Goal: Book appointment/travel/reservation

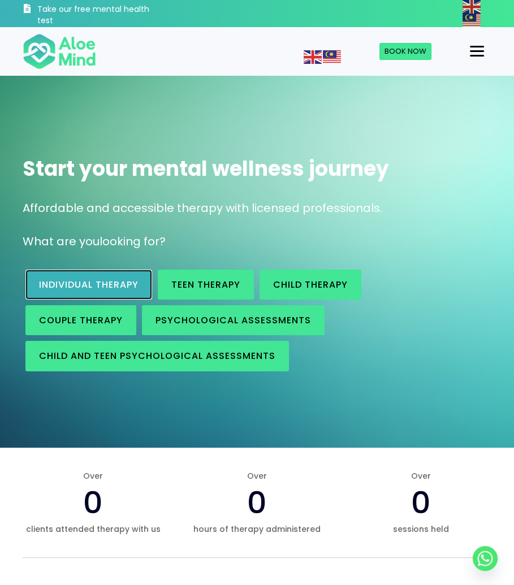
click at [112, 290] on span "Individual therapy" at bounding box center [88, 284] width 99 height 13
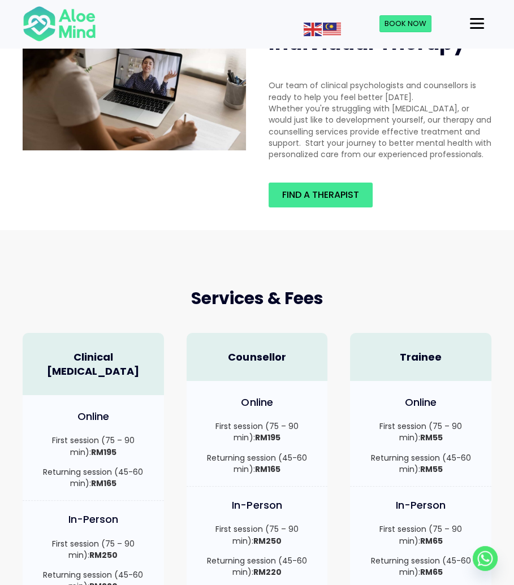
scroll to position [113, 0]
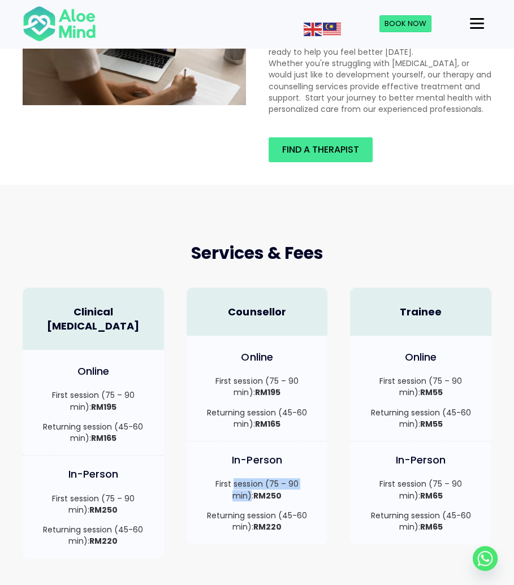
drag, startPoint x: 224, startPoint y: 485, endPoint x: 310, endPoint y: 484, distance: 85.9
click at [308, 485] on p "First session (75 – 90 min): RM250" at bounding box center [257, 489] width 119 height 23
click at [310, 484] on p "First session (75 – 90 min): RM250" at bounding box center [257, 489] width 119 height 23
drag, startPoint x: 229, startPoint y: 515, endPoint x: 274, endPoint y: 514, distance: 44.1
click at [274, 514] on p "Returning session (45-60 min): RM220" at bounding box center [257, 521] width 119 height 23
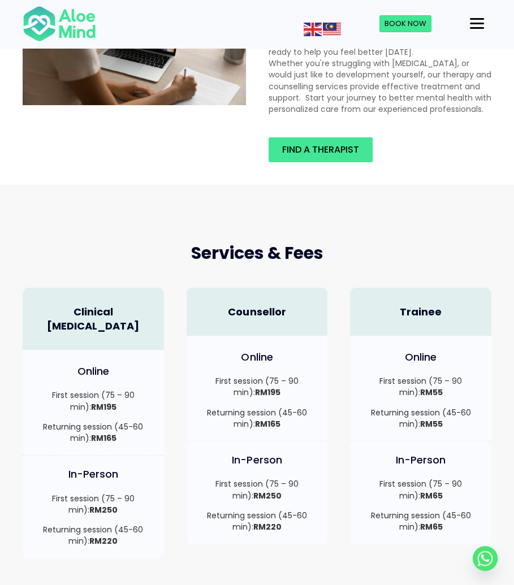
click at [274, 514] on p "Returning session (45-60 min): RM220" at bounding box center [257, 521] width 119 height 23
drag, startPoint x: 252, startPoint y: 527, endPoint x: 276, endPoint y: 525, distance: 24.4
click at [275, 525] on p "Returning session (45-60 min): RM220" at bounding box center [257, 521] width 119 height 23
click at [276, 525] on strong "RM220" at bounding box center [267, 526] width 28 height 11
drag, startPoint x: 382, startPoint y: 383, endPoint x: 414, endPoint y: 380, distance: 32.9
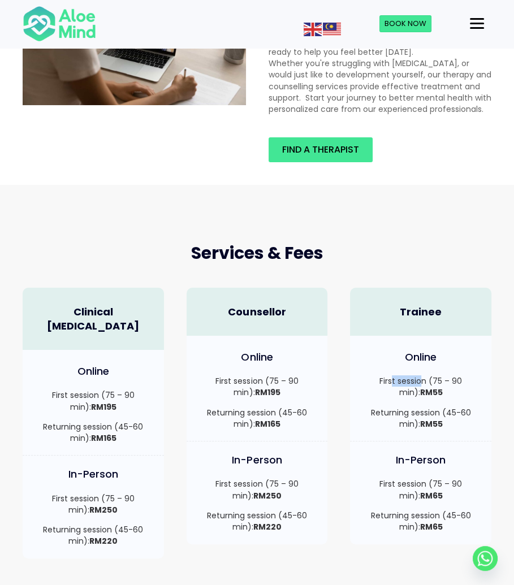
click at [413, 380] on p "First session (75 – 90 min): RM55" at bounding box center [420, 386] width 119 height 23
drag, startPoint x: 393, startPoint y: 415, endPoint x: 437, endPoint y: 410, distance: 44.9
click at [437, 410] on p "Returning session (45-60 min): RM55" at bounding box center [420, 418] width 119 height 23
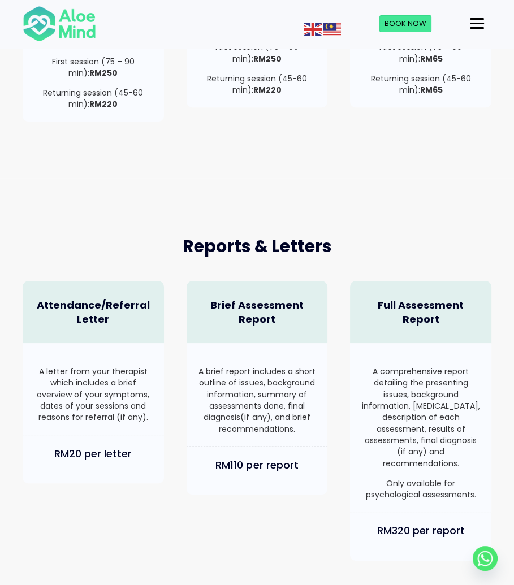
scroll to position [622, 0]
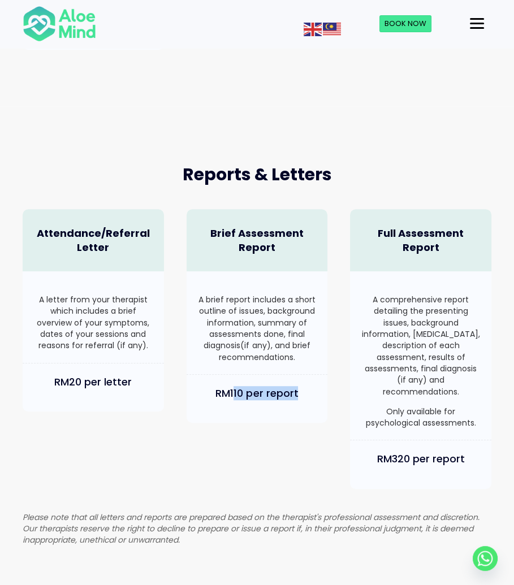
drag, startPoint x: 235, startPoint y: 382, endPoint x: 304, endPoint y: 380, distance: 68.4
click at [304, 386] on h4 "RM110 per report" at bounding box center [257, 393] width 119 height 14
drag, startPoint x: 384, startPoint y: 443, endPoint x: 487, endPoint y: 443, distance: 102.9
click at [487, 443] on div "RM320 per report" at bounding box center [420, 464] width 141 height 48
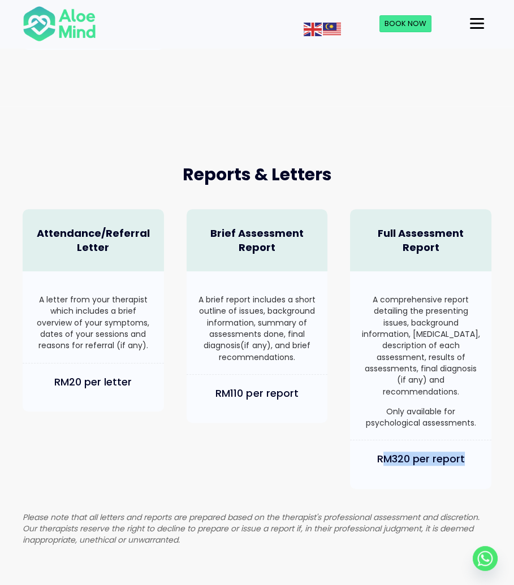
click at [487, 443] on div "RM320 per report" at bounding box center [420, 464] width 141 height 48
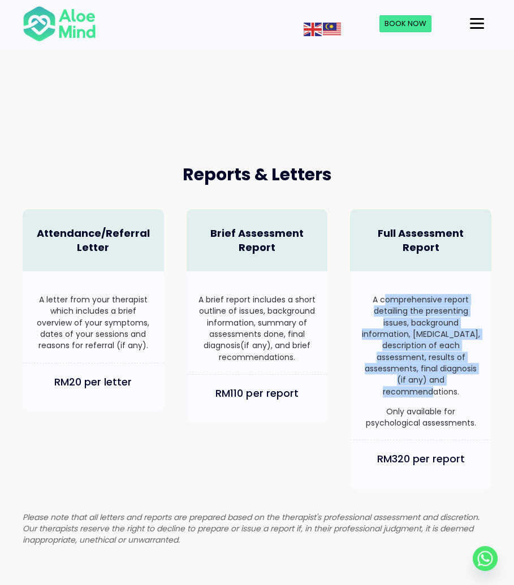
drag, startPoint x: 385, startPoint y: 283, endPoint x: 437, endPoint y: 372, distance: 103.3
click at [437, 371] on p "A comprehensive report detailing the presenting issues, background information,…" at bounding box center [420, 345] width 119 height 103
click at [437, 372] on p "A comprehensive report detailing the presenting issues, background information,…" at bounding box center [420, 345] width 119 height 103
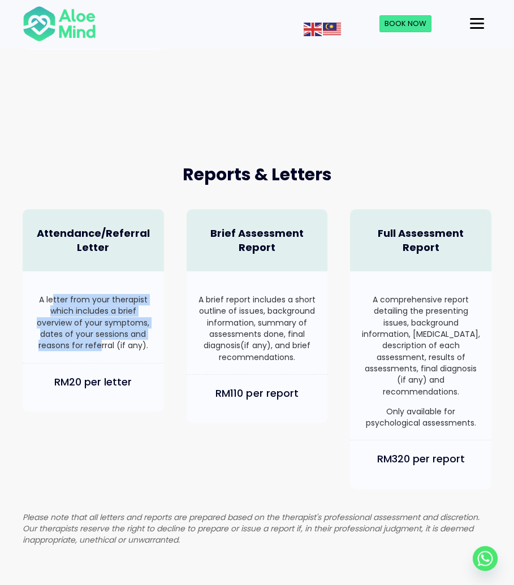
drag, startPoint x: 54, startPoint y: 277, endPoint x: 101, endPoint y: 333, distance: 72.7
click at [100, 332] on div "A letter from your therapist which includes a brief overview of your symptoms, …" at bounding box center [93, 317] width 141 height 92
click at [101, 333] on p "A letter from your therapist which includes a brief overview of your symptoms, …" at bounding box center [93, 322] width 119 height 57
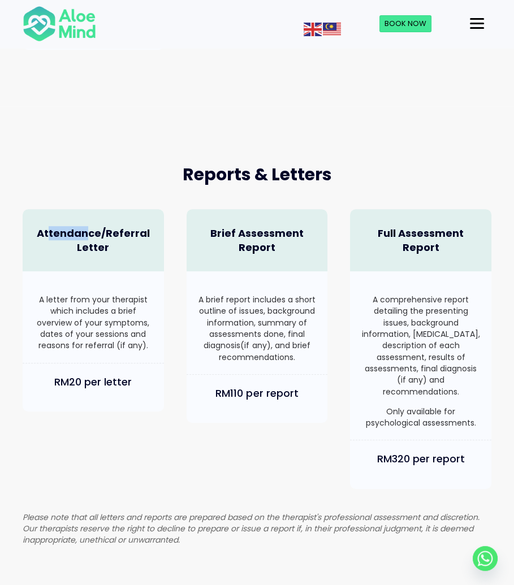
drag, startPoint x: 51, startPoint y: 220, endPoint x: 106, endPoint y: 212, distance: 56.0
click at [99, 226] on h4 "Attendance/Referral Letter" at bounding box center [93, 240] width 119 height 28
click at [106, 226] on h4 "Attendance/Referral Letter" at bounding box center [93, 240] width 119 height 28
drag, startPoint x: 54, startPoint y: 281, endPoint x: 82, endPoint y: 301, distance: 34.4
click at [81, 300] on p "A letter from your therapist which includes a brief overview of your symptoms, …" at bounding box center [93, 322] width 119 height 57
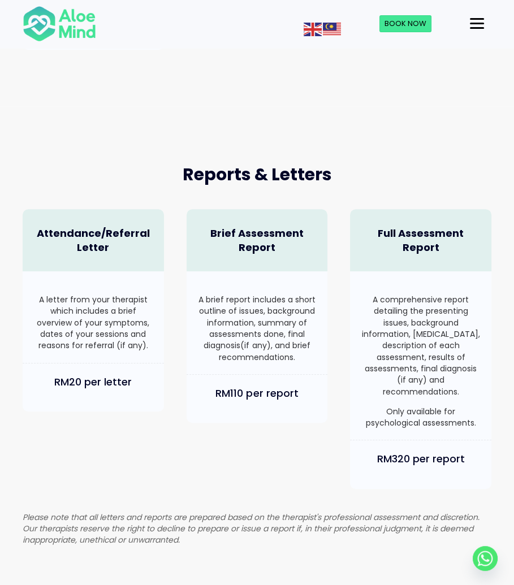
click at [68, 309] on p "A letter from your therapist which includes a brief overview of your symptoms, …" at bounding box center [93, 322] width 119 height 57
drag, startPoint x: 60, startPoint y: 331, endPoint x: 119, endPoint y: 330, distance: 58.2
click at [119, 330] on p "A letter from your therapist which includes a brief overview of your symptoms, …" at bounding box center [93, 322] width 119 height 57
click at [71, 307] on p "A letter from your therapist which includes a brief overview of your symptoms, …" at bounding box center [93, 322] width 119 height 57
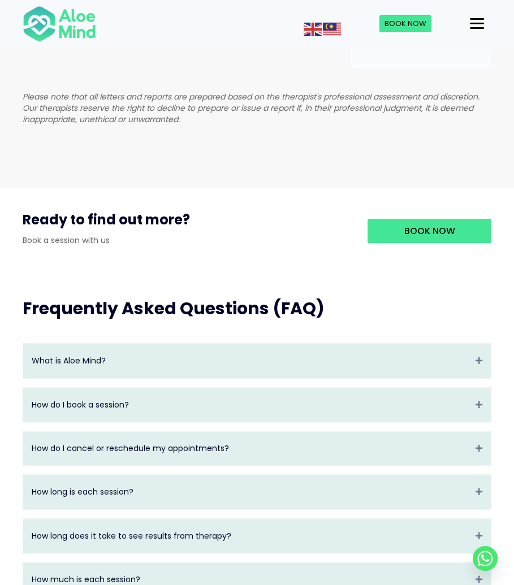
scroll to position [1074, 0]
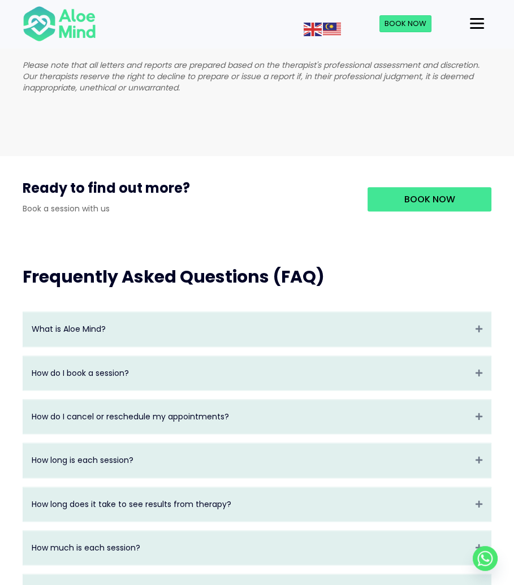
click at [116, 366] on div "How do I book a session? Expand" at bounding box center [256, 373] width 467 height 34
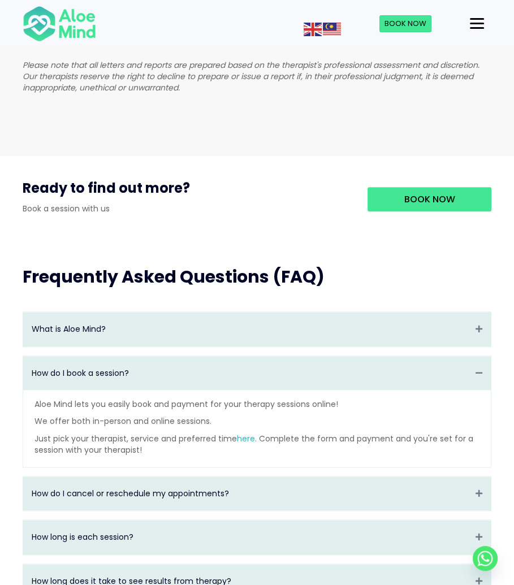
click at [115, 365] on div "How do I book a session? Collapse" at bounding box center [256, 373] width 467 height 34
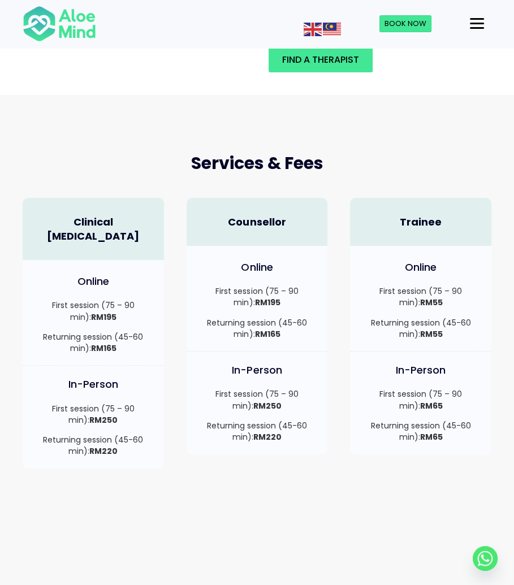
scroll to position [0, 0]
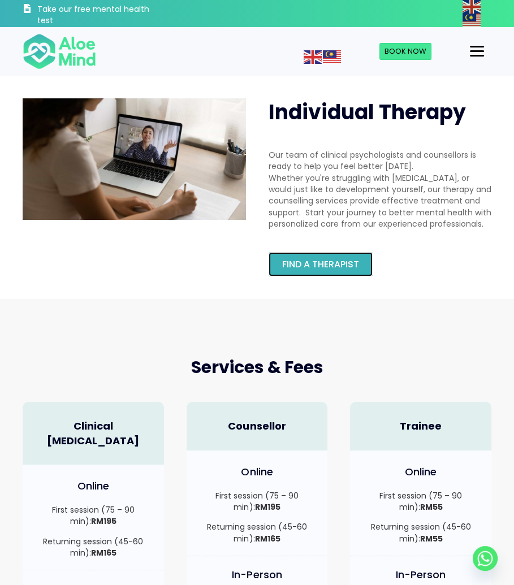
click at [299, 270] on span "Find a therapist" at bounding box center [320, 264] width 77 height 13
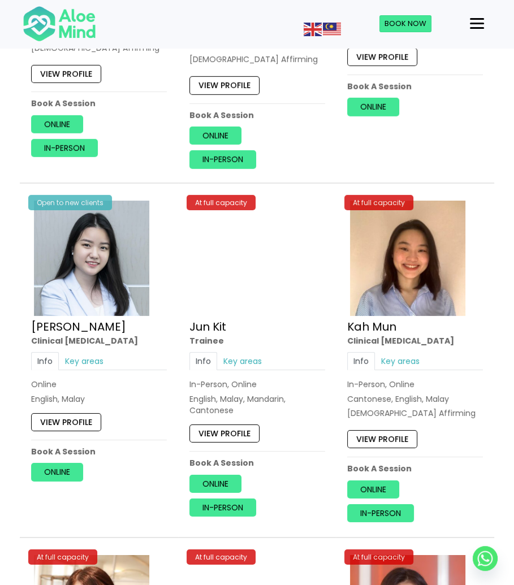
scroll to position [3391, 0]
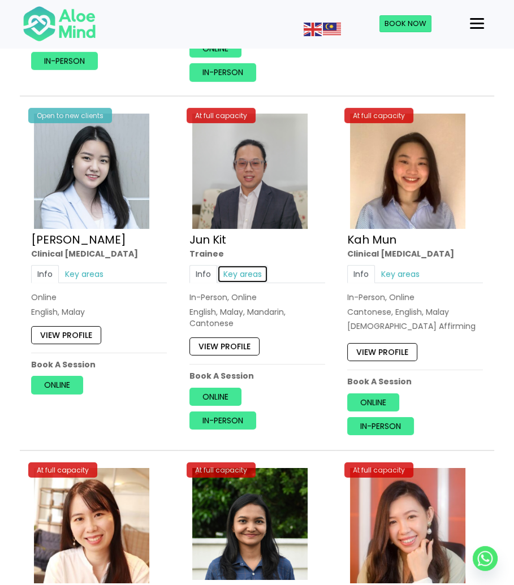
click at [235, 270] on link "Key areas" at bounding box center [242, 274] width 51 height 18
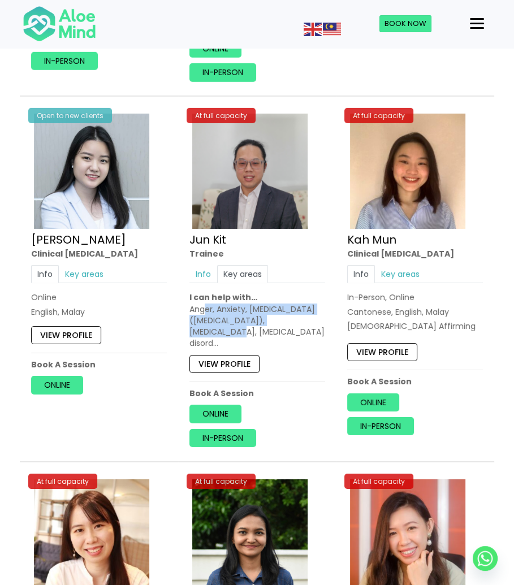
drag, startPoint x: 203, startPoint y: 301, endPoint x: 296, endPoint y: 307, distance: 92.9
click at [296, 307] on div "Anger, Anxiety, [MEDICAL_DATA] ([MEDICAL_DATA]), [MEDICAL_DATA], [MEDICAL_DATA]…" at bounding box center [257, 327] width 136 height 46
click at [297, 308] on div "Anger, Anxiety, [MEDICAL_DATA] ([MEDICAL_DATA]), [MEDICAL_DATA], [MEDICAL_DATA]…" at bounding box center [257, 327] width 136 height 46
drag, startPoint x: 223, startPoint y: 323, endPoint x: 283, endPoint y: 324, distance: 59.3
click at [281, 324] on div "Anger, Anxiety, [MEDICAL_DATA] ([MEDICAL_DATA]), [MEDICAL_DATA], [MEDICAL_DATA]…" at bounding box center [257, 327] width 136 height 46
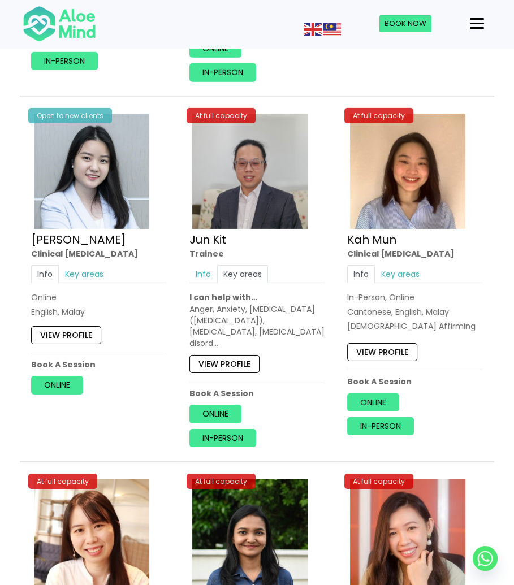
click at [283, 323] on div "Anger, Anxiety, [MEDICAL_DATA] ([MEDICAL_DATA]), [MEDICAL_DATA], [MEDICAL_DATA]…" at bounding box center [257, 327] width 136 height 46
drag, startPoint x: 221, startPoint y: 339, endPoint x: 241, endPoint y: 337, distance: 19.9
click at [241, 337] on div "Anger, Anxiety, [MEDICAL_DATA] ([MEDICAL_DATA]), [MEDICAL_DATA], [MEDICAL_DATA]…" at bounding box center [257, 327] width 136 height 46
click at [241, 340] on div "At full capacity Jun Kit Trainee Info Key areas In-Person, Online English, Mala…" at bounding box center [257, 278] width 153 height 353
click at [232, 357] on link "View profile" at bounding box center [224, 364] width 70 height 18
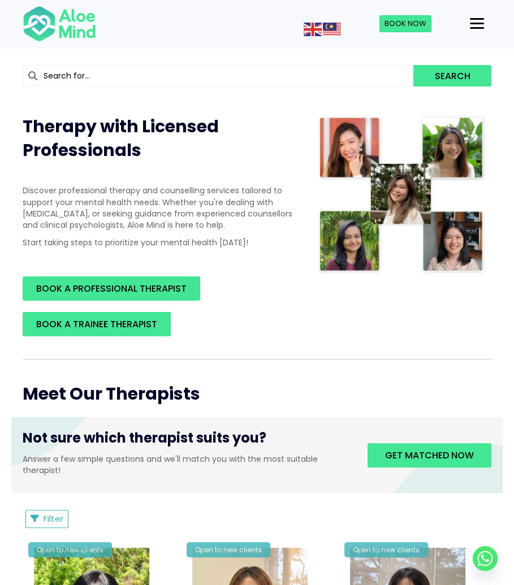
scroll to position [0, 0]
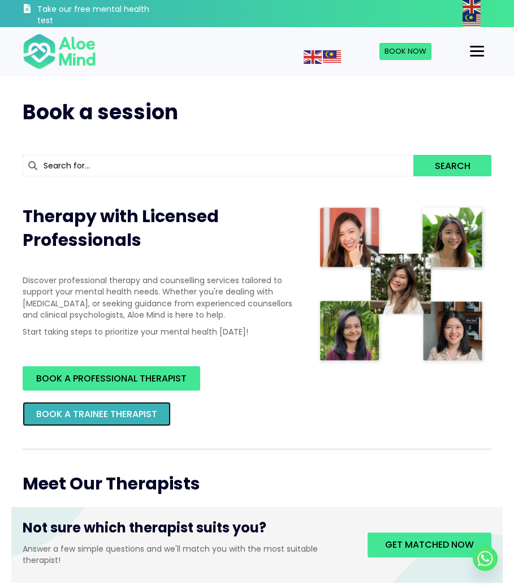
click at [85, 421] on link "BOOK A TRAINEE THERAPIST" at bounding box center [97, 414] width 148 height 24
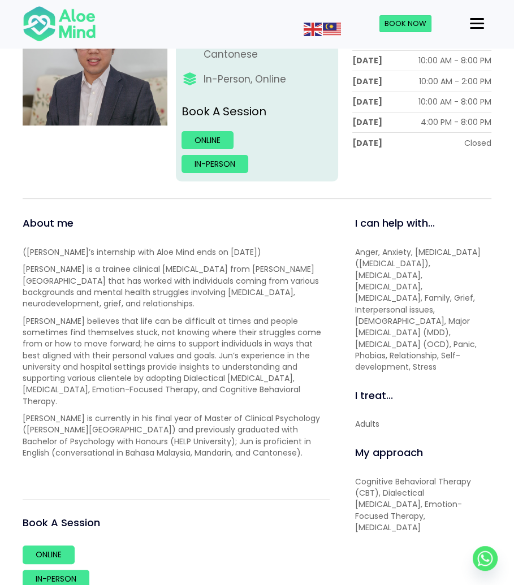
scroll to position [283, 0]
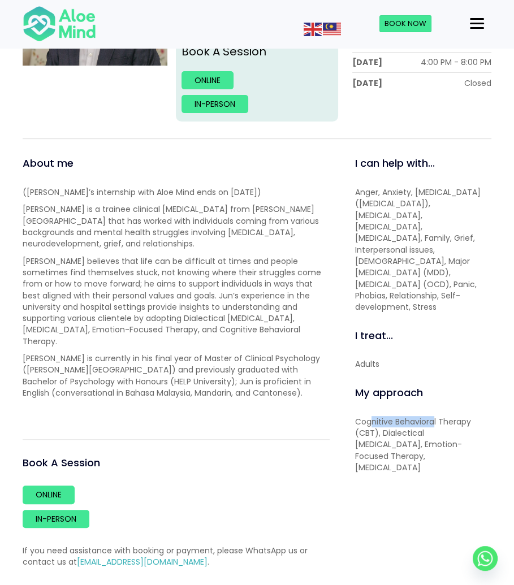
drag, startPoint x: 369, startPoint y: 405, endPoint x: 437, endPoint y: 408, distance: 67.9
click at [435, 416] on p "Cognitive Behavioral Therapy (CBT), Dialectical Behavior Therapy, Emotion-Focus…" at bounding box center [423, 444] width 136 height 57
drag, startPoint x: 437, startPoint y: 408, endPoint x: 389, endPoint y: 419, distance: 49.5
click at [437, 416] on p "Cognitive Behavioral Therapy (CBT), Dialectical Behavior Therapy, Emotion-Focus…" at bounding box center [423, 444] width 136 height 57
drag, startPoint x: 384, startPoint y: 422, endPoint x: 431, endPoint y: 422, distance: 46.9
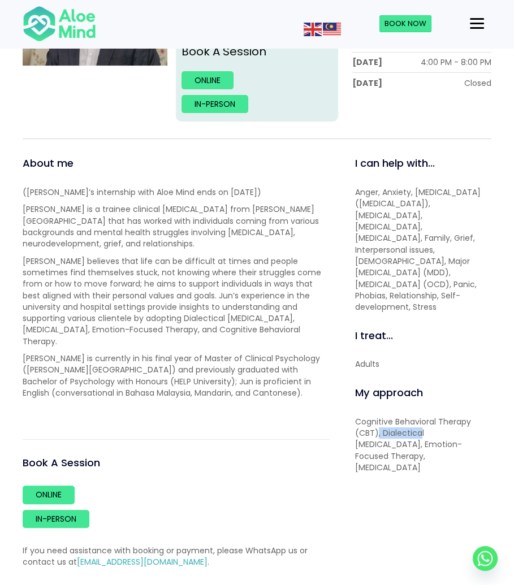
click at [423, 422] on p "Cognitive Behavioral Therapy (CBT), Dialectical Behavior Therapy, Emotion-Focus…" at bounding box center [423, 444] width 136 height 57
click at [427, 424] on p "Cognitive Behavioral Therapy (CBT), Dialectical Behavior Therapy, Emotion-Focus…" at bounding box center [423, 444] width 136 height 57
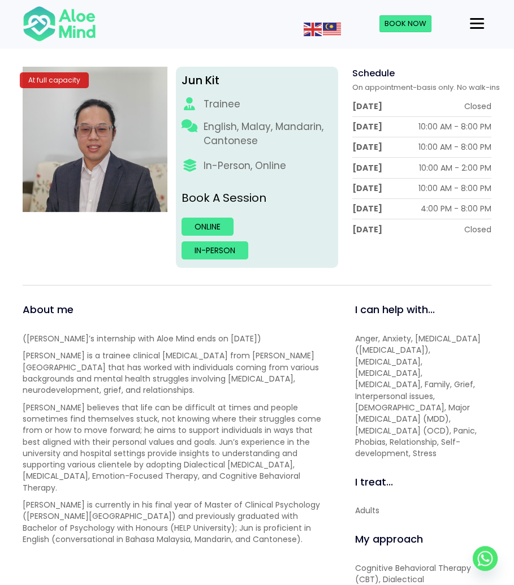
scroll to position [170, 0]
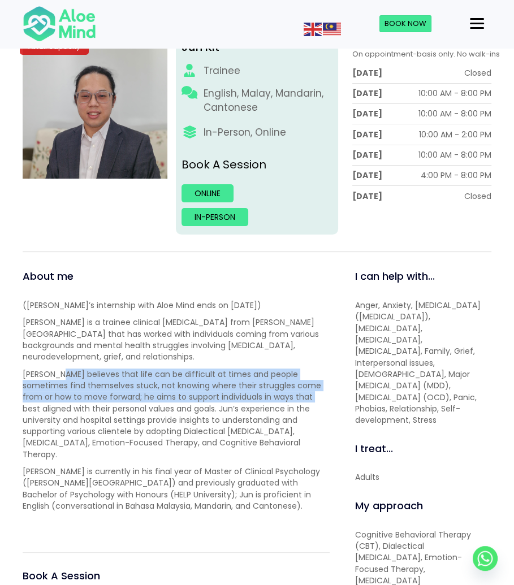
drag, startPoint x: 54, startPoint y: 365, endPoint x: 271, endPoint y: 411, distance: 221.8
click at [271, 411] on div "(Jun Kit’s internship with Aloe Mind ends on 30 September 2025) Jun Kit is a tr…" at bounding box center [176, 414] width 307 height 229
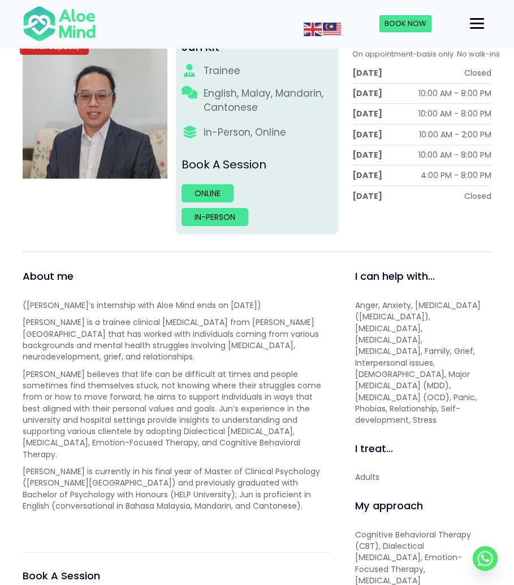
click at [261, 429] on p "Jun Kit believes that life can be difficult at times and people sometimes find …" at bounding box center [176, 415] width 307 height 92
drag, startPoint x: 56, startPoint y: 388, endPoint x: 266, endPoint y: 385, distance: 209.7
click at [259, 385] on p "Jun Kit believes that life can be difficult at times and people sometimes find …" at bounding box center [176, 415] width 307 height 92
drag, startPoint x: 266, startPoint y: 385, endPoint x: 267, endPoint y: 398, distance: 12.5
click at [266, 386] on p "Jun Kit believes that life can be difficult at times and people sometimes find …" at bounding box center [176, 415] width 307 height 92
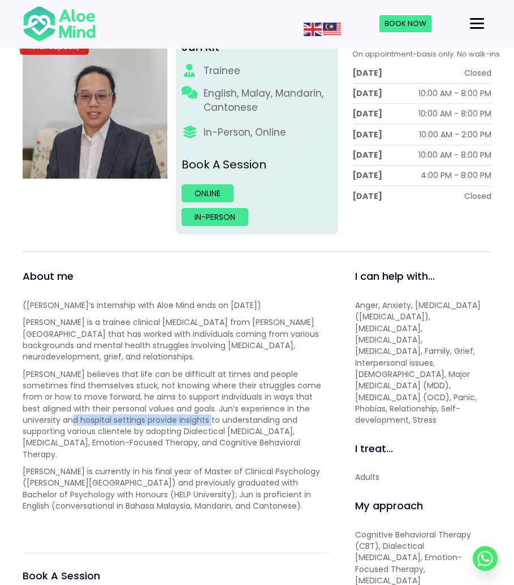
drag, startPoint x: 40, startPoint y: 419, endPoint x: 200, endPoint y: 421, distance: 160.5
click at [195, 419] on p "Jun Kit believes that life can be difficult at times and people sometimes find …" at bounding box center [176, 415] width 307 height 92
click at [214, 427] on p "Jun Kit believes that life can be difficult at times and people sometimes find …" at bounding box center [176, 415] width 307 height 92
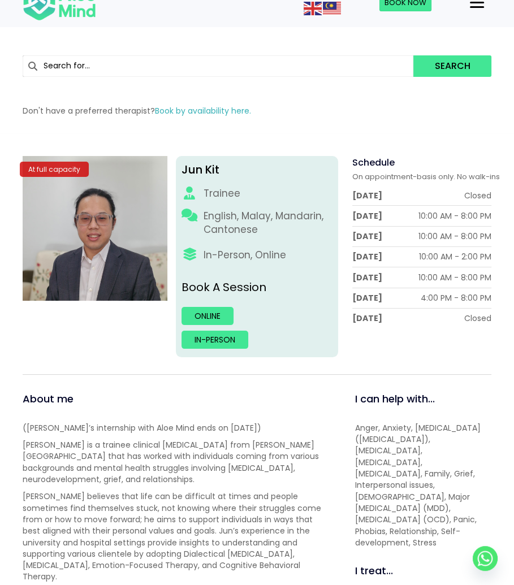
scroll to position [0, 0]
